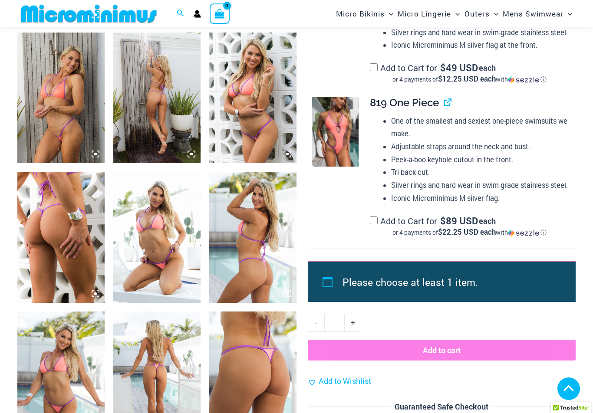
scroll to position [753, 0]
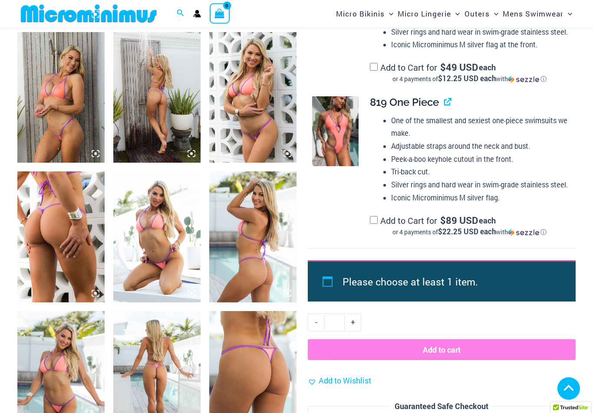
click at [58, 83] on img at bounding box center [60, 98] width 87 height 131
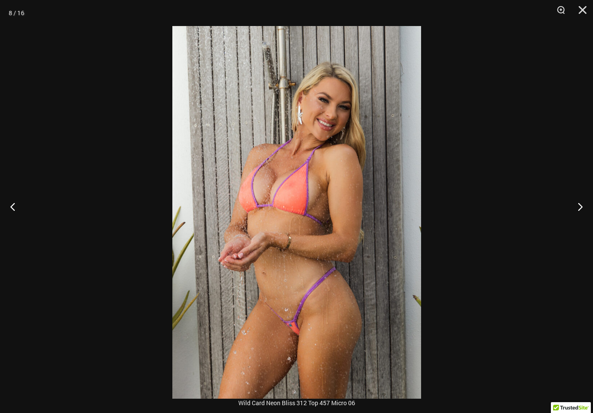
click at [580, 10] on button "Close" at bounding box center [580, 13] width 22 height 26
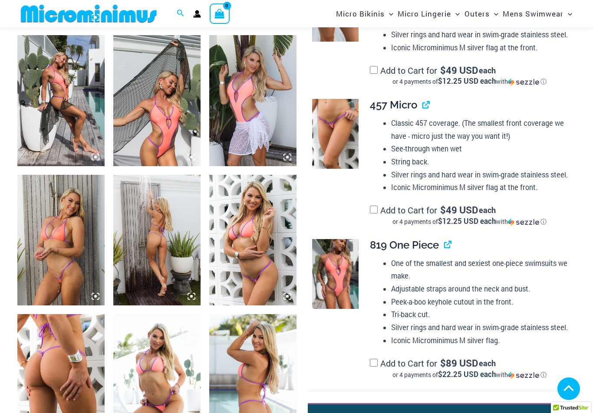
scroll to position [610, 0]
click at [339, 124] on img at bounding box center [335, 134] width 46 height 70
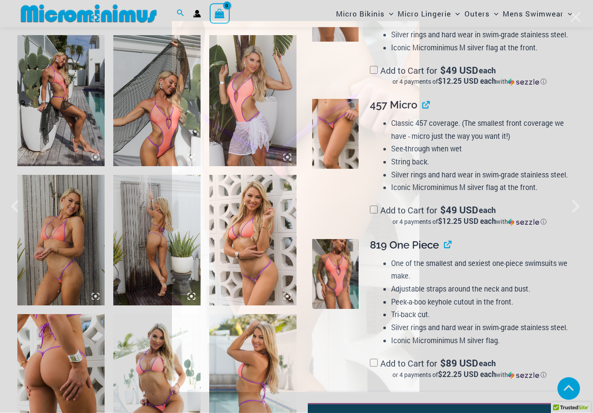
scroll to position [611, 0]
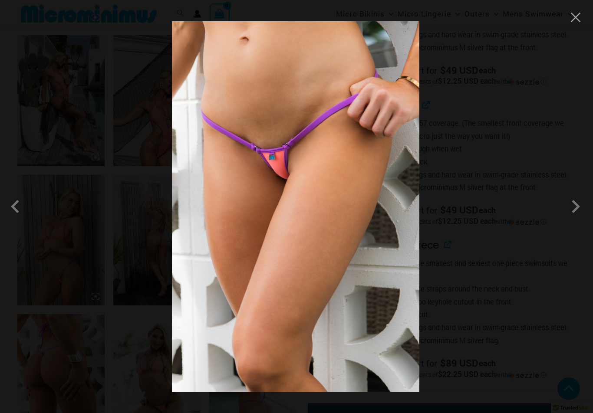
click at [575, 203] on span at bounding box center [575, 207] width 26 height 26
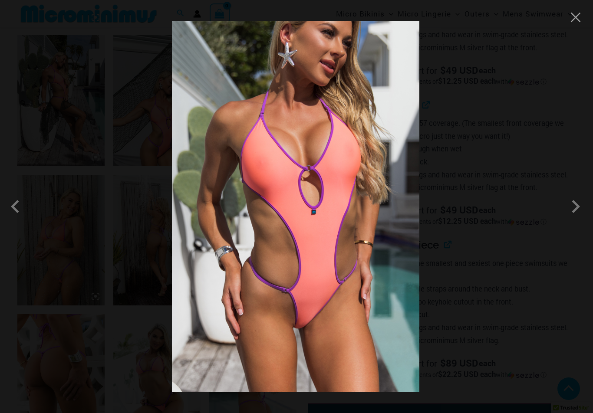
click at [572, 206] on span at bounding box center [575, 207] width 26 height 26
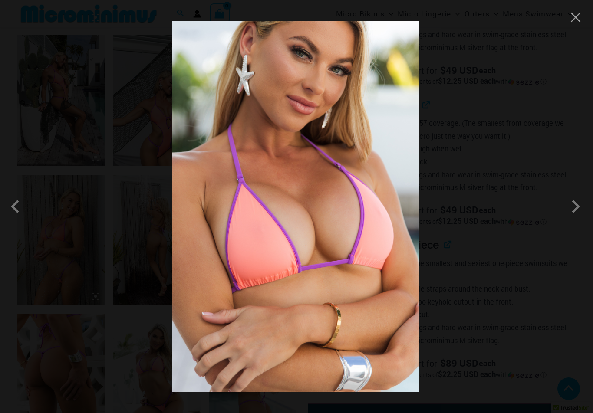
click at [574, 206] on span at bounding box center [575, 207] width 26 height 26
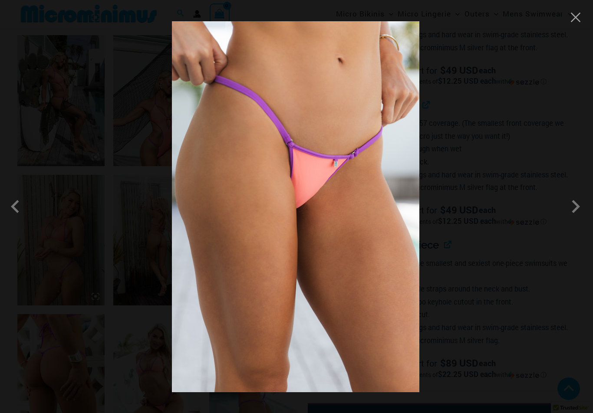
click at [578, 207] on span at bounding box center [575, 207] width 26 height 26
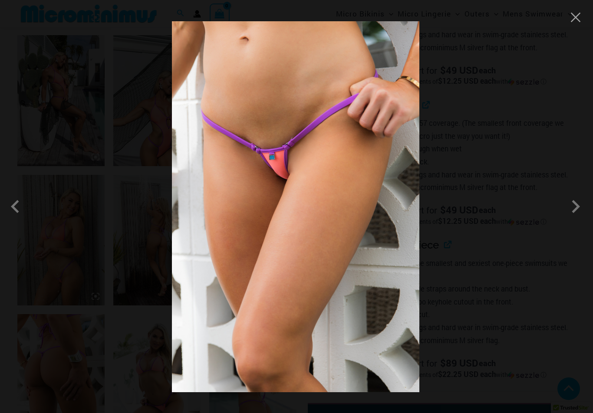
click at [578, 16] on button "Close" at bounding box center [575, 17] width 13 height 13
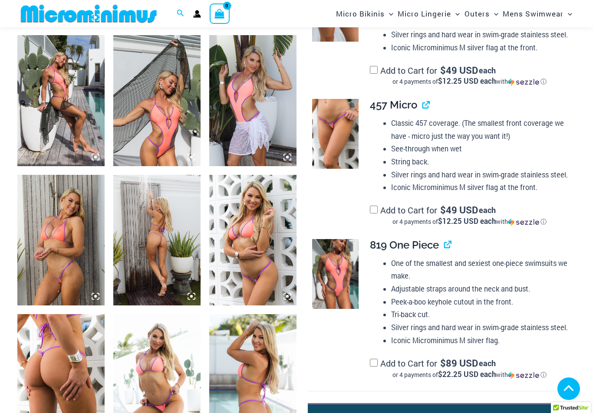
click at [270, 240] on img at bounding box center [252, 240] width 87 height 131
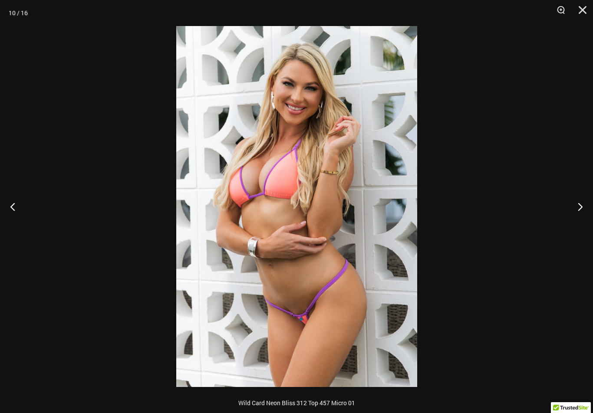
click at [581, 208] on button "Next" at bounding box center [576, 206] width 33 height 43
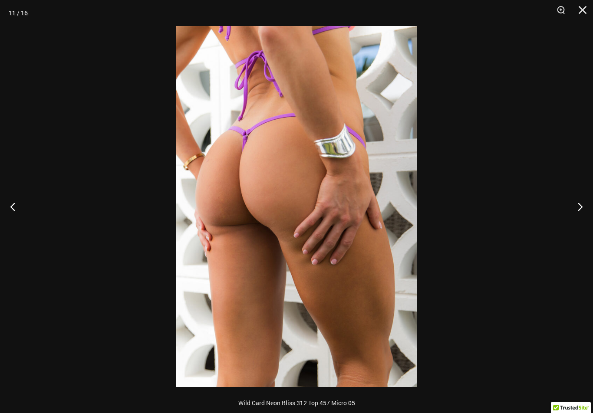
click at [577, 213] on button "Next" at bounding box center [576, 206] width 33 height 43
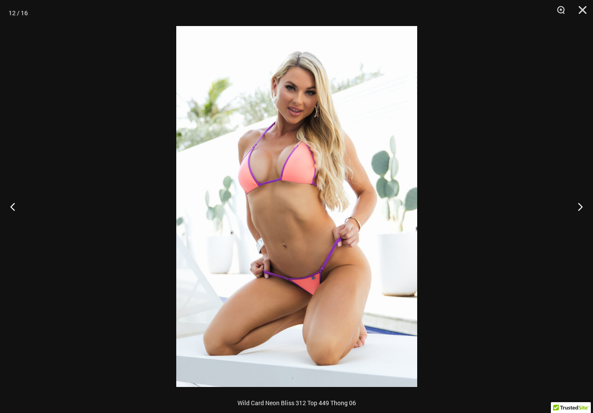
click at [577, 210] on button "Next" at bounding box center [576, 206] width 33 height 43
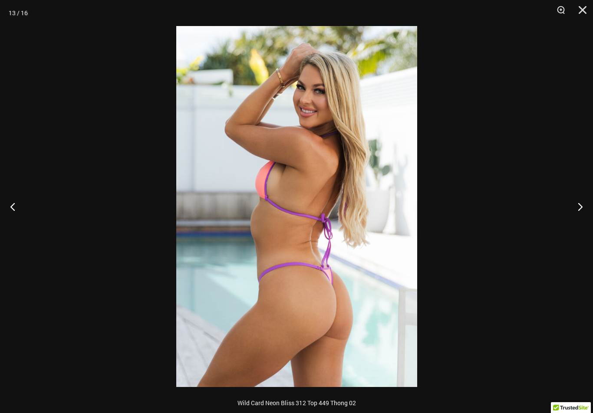
click at [575, 212] on button "Next" at bounding box center [576, 206] width 33 height 43
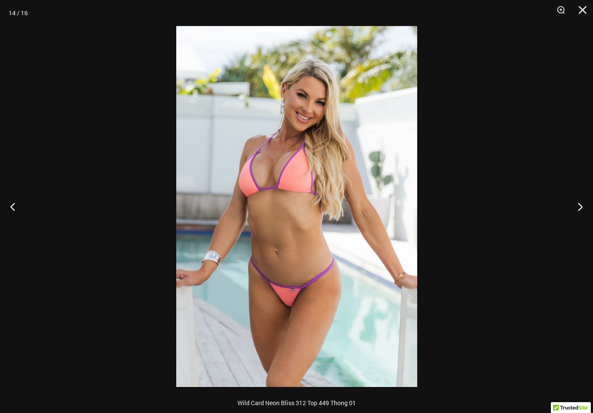
click at [575, 215] on button "Next" at bounding box center [576, 206] width 33 height 43
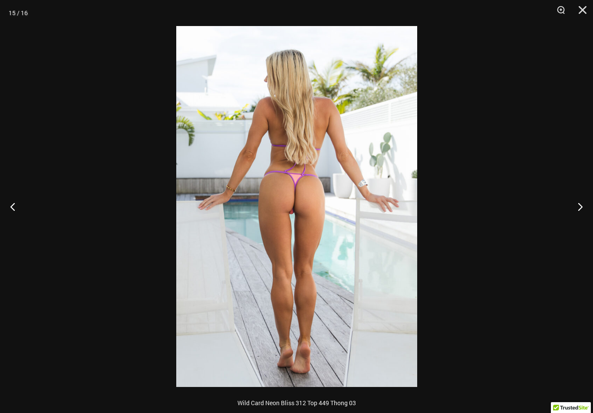
click at [573, 215] on button "Next" at bounding box center [576, 206] width 33 height 43
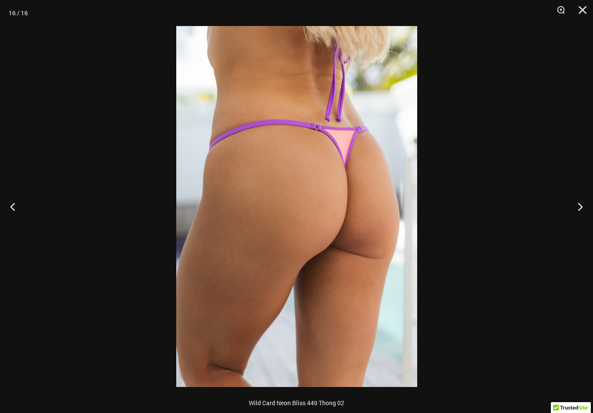
click at [574, 216] on button "Next" at bounding box center [576, 206] width 33 height 43
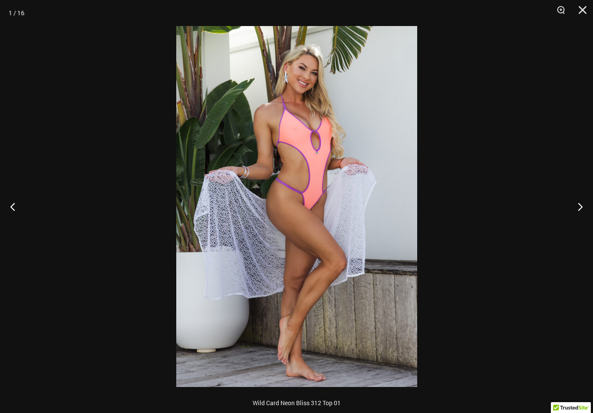
click at [572, 217] on button "Next" at bounding box center [576, 206] width 33 height 43
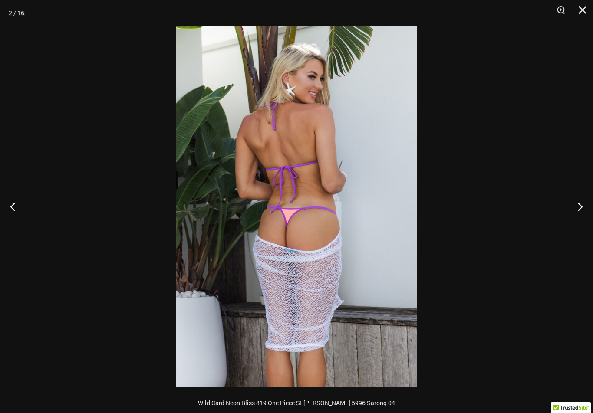
click at [571, 217] on button "Next" at bounding box center [576, 206] width 33 height 43
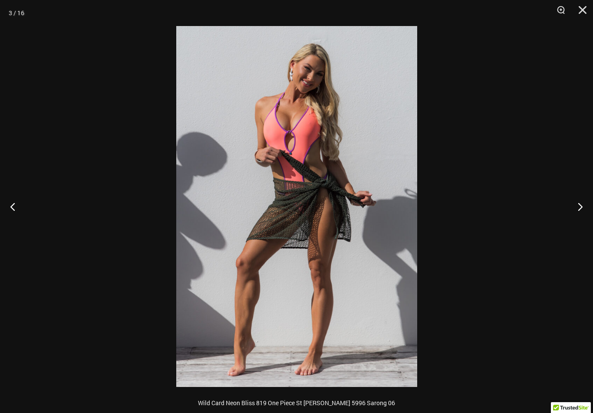
click at [572, 218] on button "Next" at bounding box center [576, 206] width 33 height 43
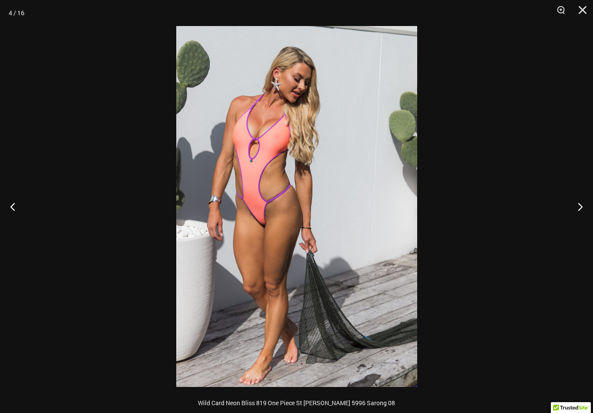
click at [571, 219] on button "Next" at bounding box center [576, 206] width 33 height 43
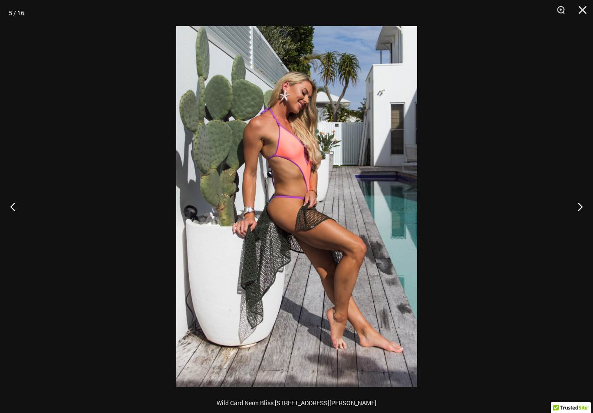
click at [571, 218] on button "Next" at bounding box center [576, 206] width 33 height 43
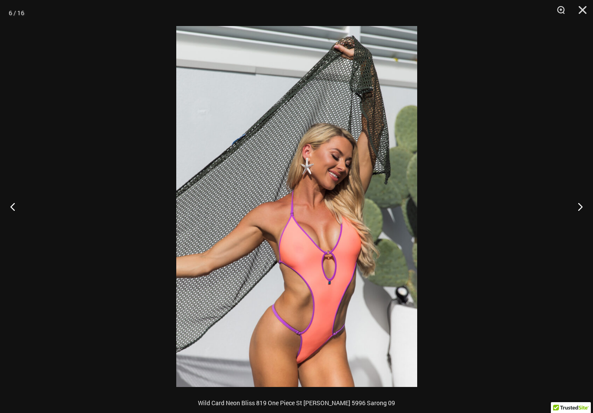
click at [571, 218] on button "Next" at bounding box center [576, 206] width 33 height 43
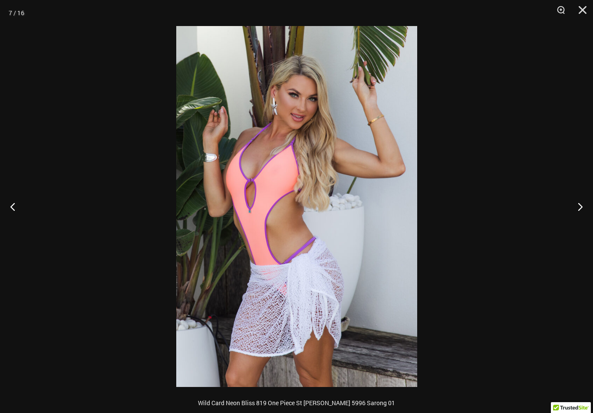
click at [570, 218] on button "Next" at bounding box center [576, 206] width 33 height 43
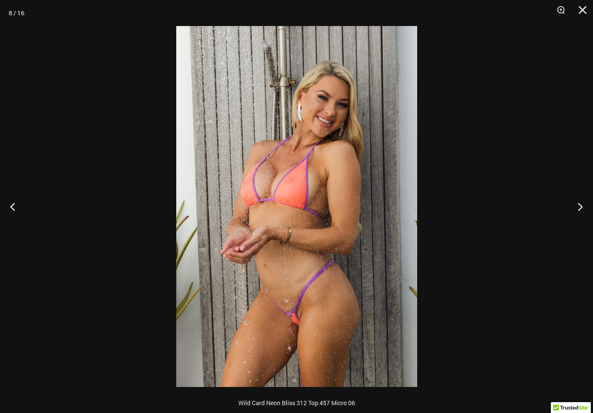
click at [581, 208] on button "Next" at bounding box center [576, 206] width 33 height 43
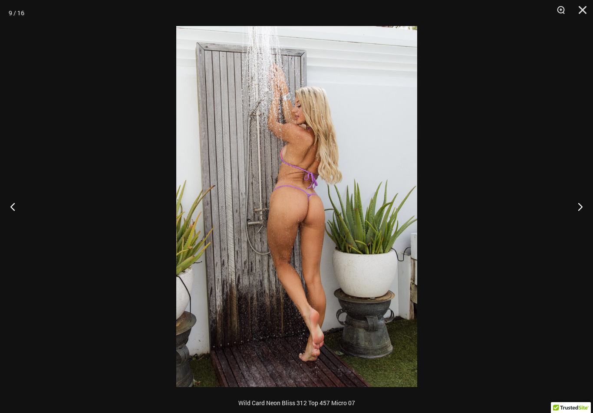
click at [579, 210] on button "Next" at bounding box center [576, 206] width 33 height 43
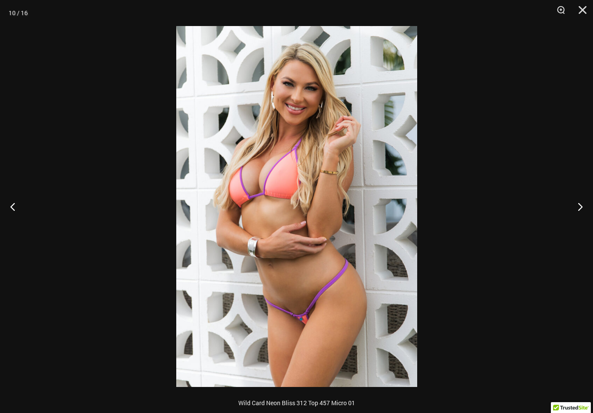
click at [583, 9] on button "Close" at bounding box center [580, 13] width 22 height 26
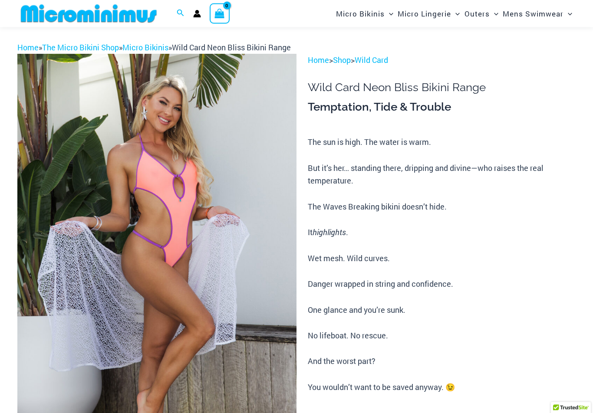
scroll to position [0, 0]
